Goal: Information Seeking & Learning: Find specific fact

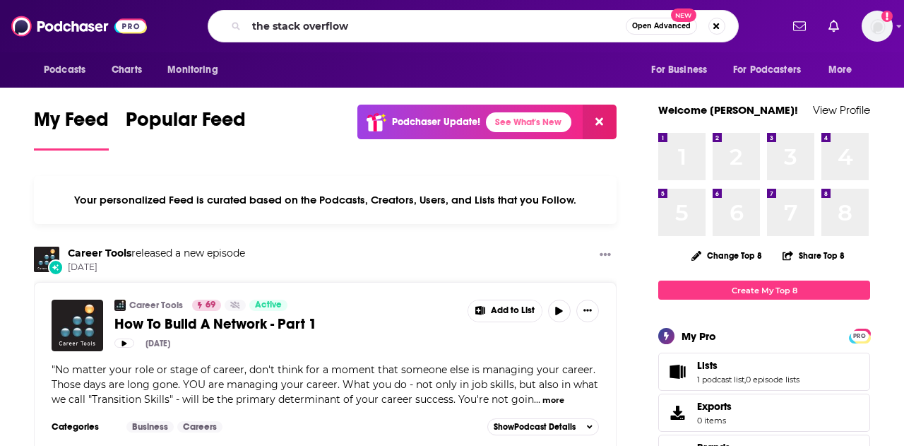
type input "the stack overflow"
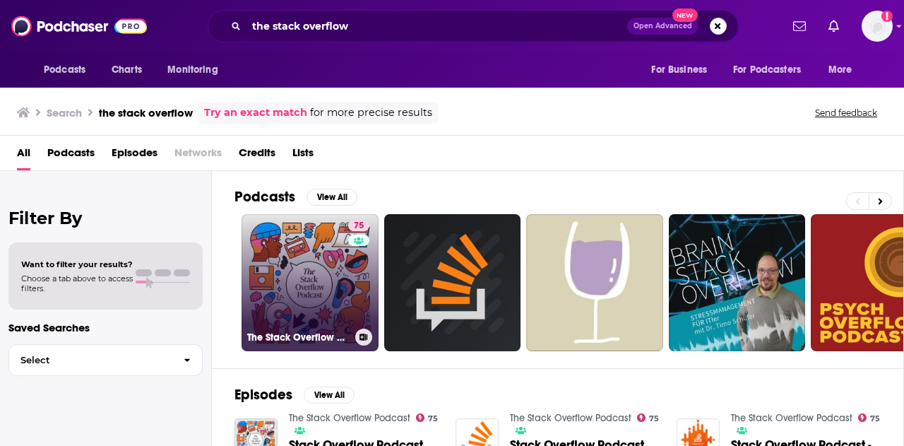
click at [306, 261] on link "75 The Stack Overflow Podcast" at bounding box center [310, 282] width 137 height 137
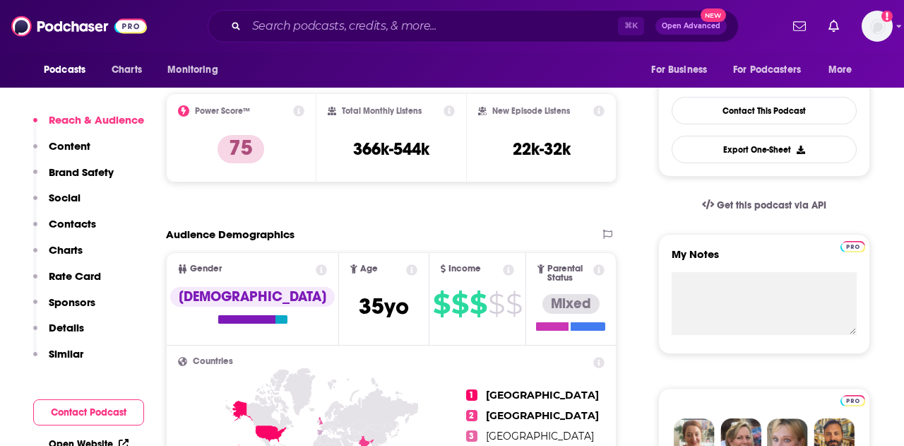
scroll to position [358, 0]
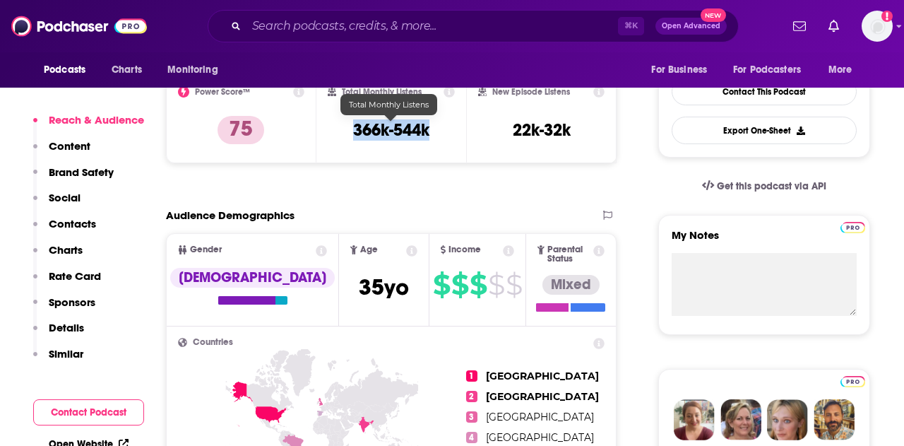
drag, startPoint x: 353, startPoint y: 128, endPoint x: 439, endPoint y: 128, distance: 85.5
click at [439, 128] on div "Total Monthly Listens 366k-544k" at bounding box center [392, 118] width 128 height 65
copy h3 "366k-544k"
